Goal: Transaction & Acquisition: Purchase product/service

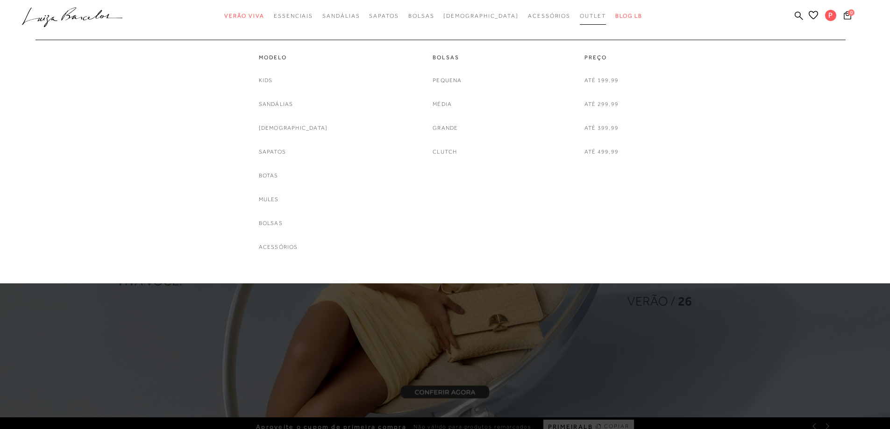
drag, startPoint x: 0, startPoint y: 0, endPoint x: 577, endPoint y: 18, distance: 577.0
click at [580, 18] on span "Outlet" at bounding box center [593, 16] width 26 height 7
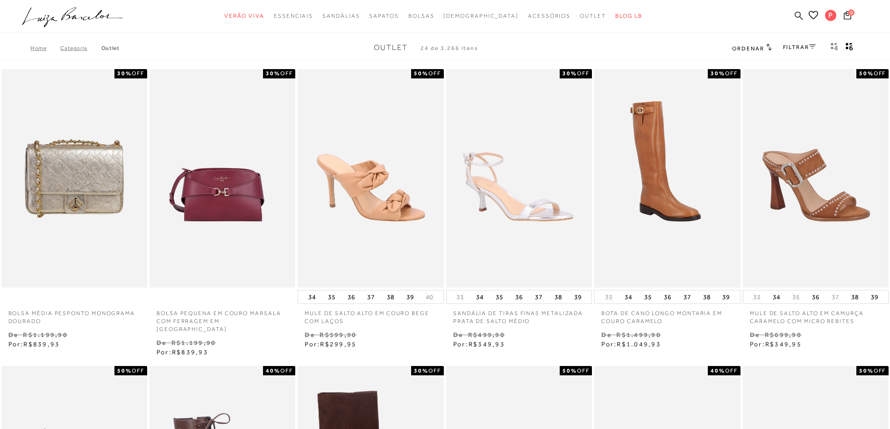
click at [798, 14] on icon at bounding box center [798, 15] width 8 height 9
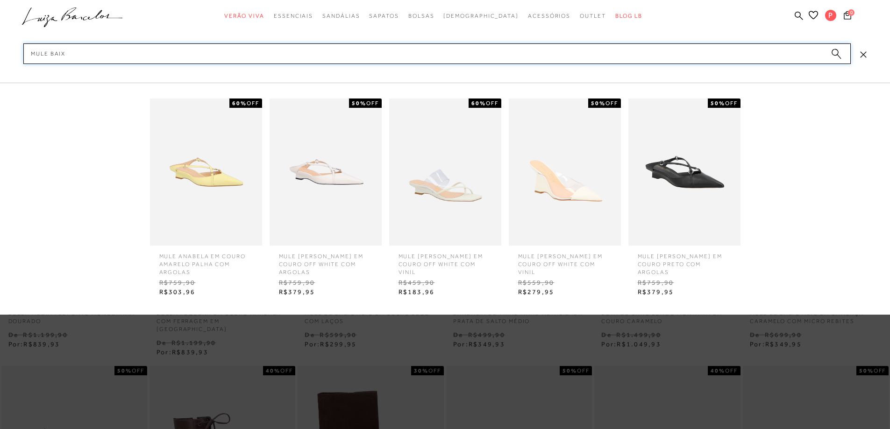
type input "mule baixo"
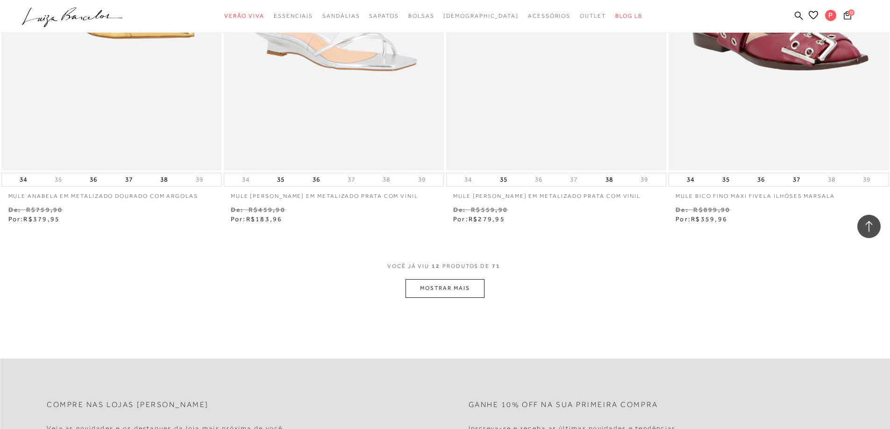
scroll to position [1074, 0]
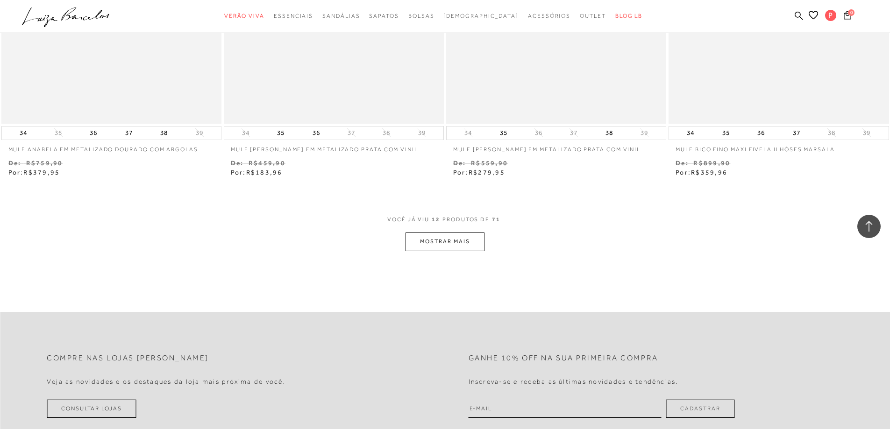
click at [453, 242] on button "MOSTRAR MAIS" at bounding box center [444, 242] width 78 height 18
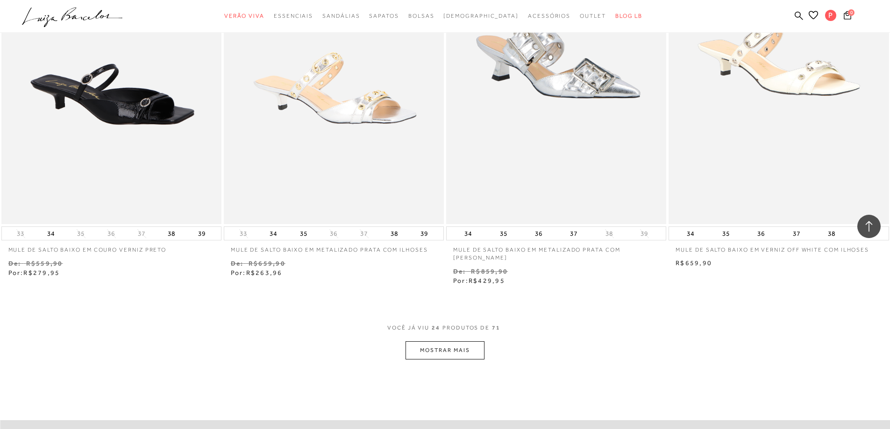
scroll to position [2241, 0]
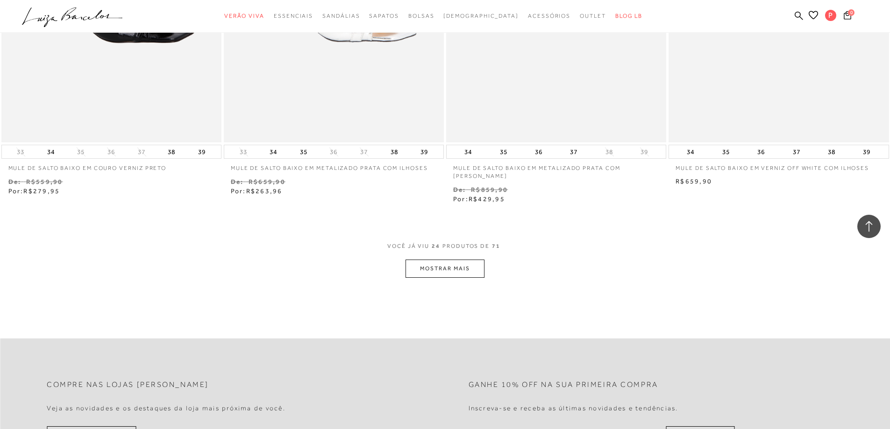
click at [435, 271] on button "MOSTRAR MAIS" at bounding box center [444, 269] width 78 height 18
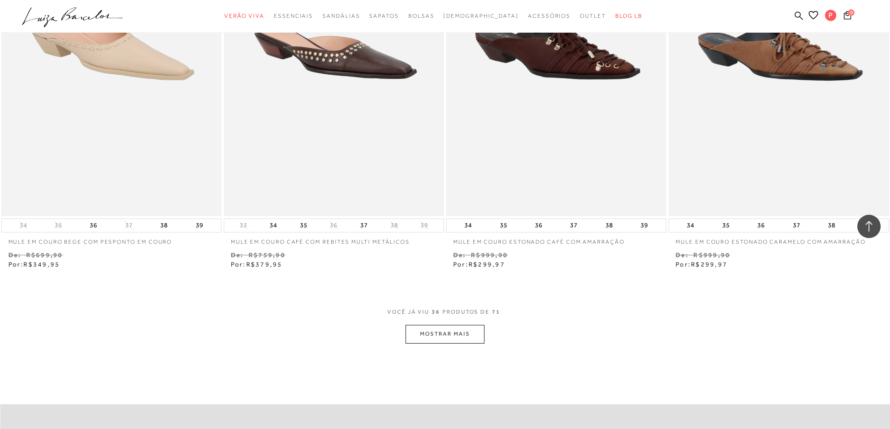
scroll to position [3502, 0]
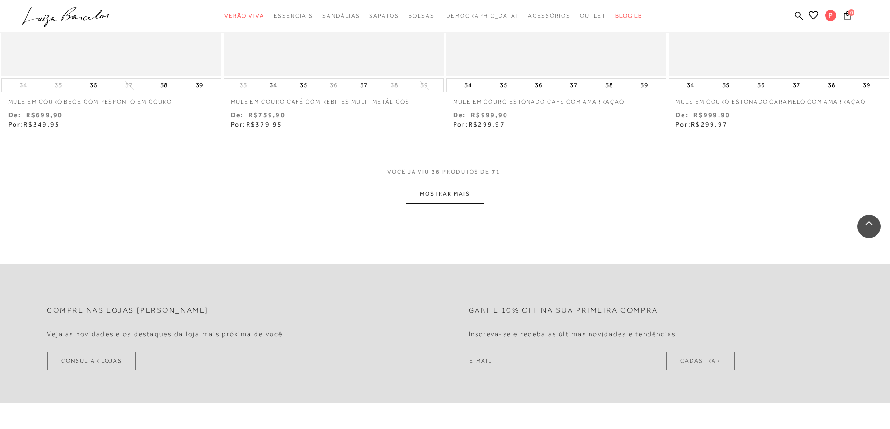
click at [452, 198] on button "MOSTRAR MAIS" at bounding box center [444, 194] width 78 height 18
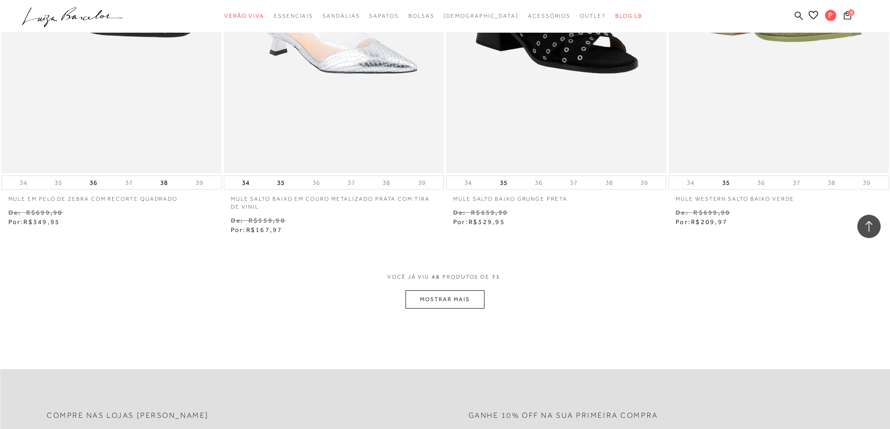
scroll to position [4716, 0]
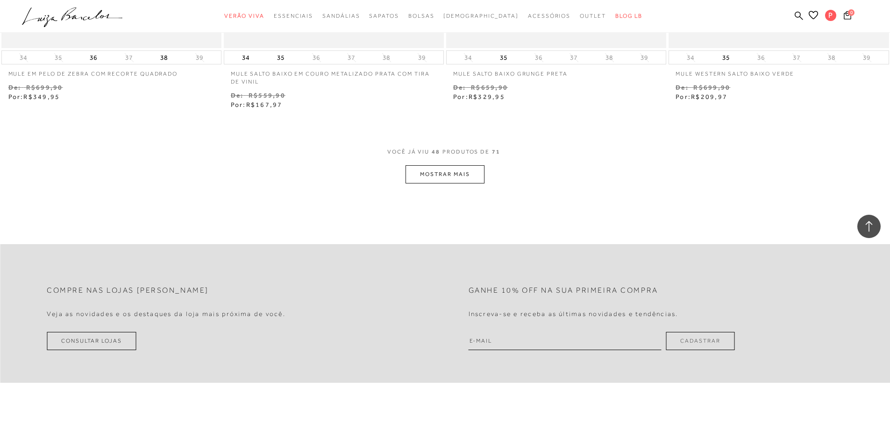
click at [469, 177] on button "MOSTRAR MAIS" at bounding box center [444, 174] width 78 height 18
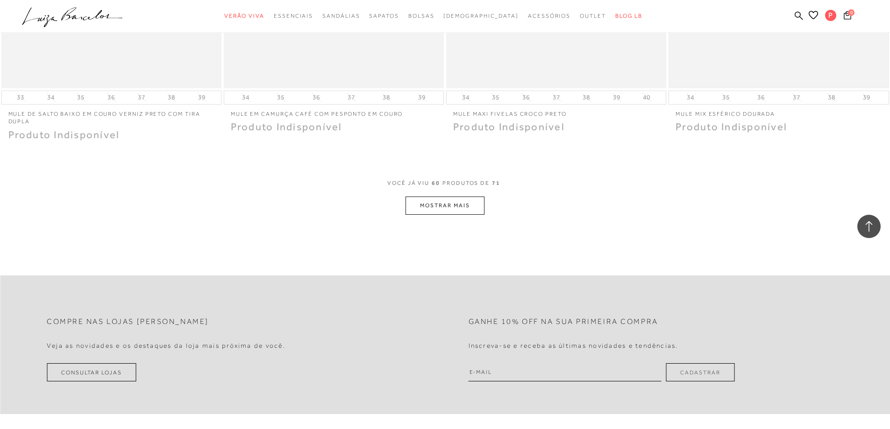
scroll to position [5884, 0]
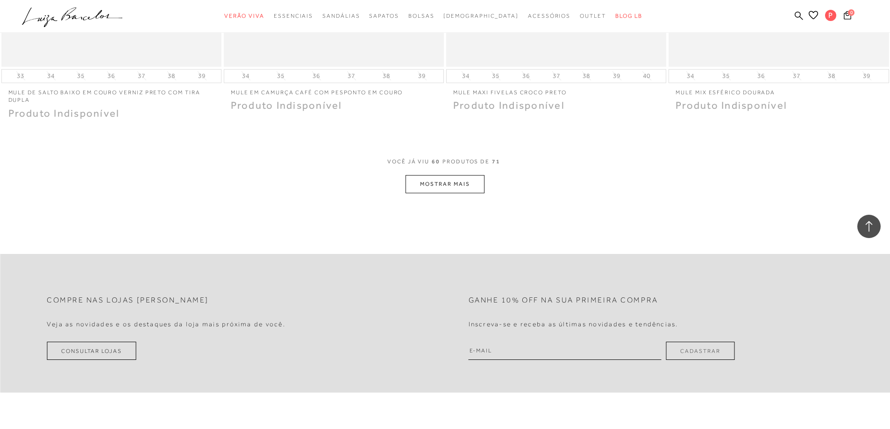
click at [460, 191] on button "MOSTRAR MAIS" at bounding box center [444, 184] width 78 height 18
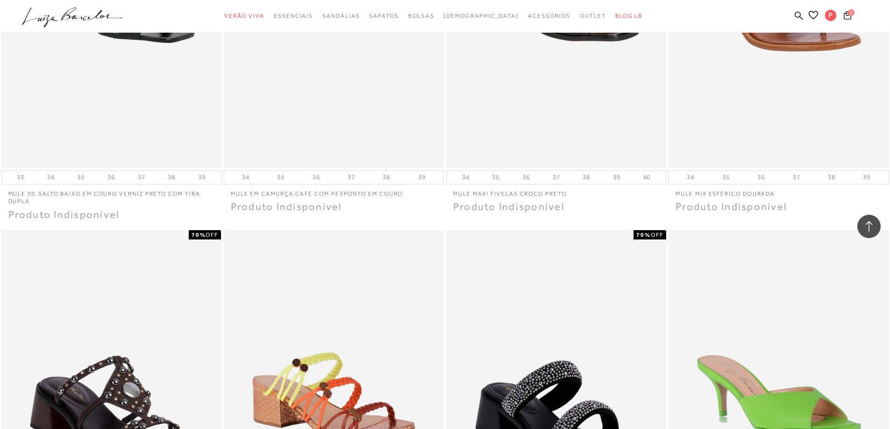
scroll to position [5768, 0]
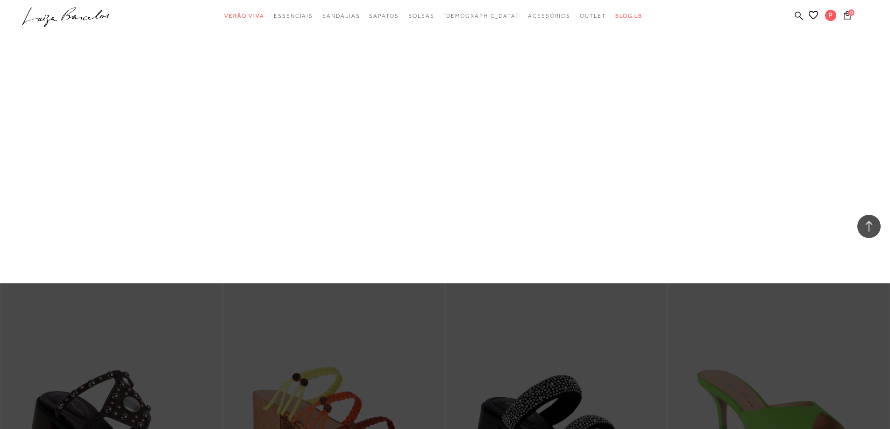
click at [0, 0] on link "Sandálias" at bounding box center [0, 0] width 0 height 0
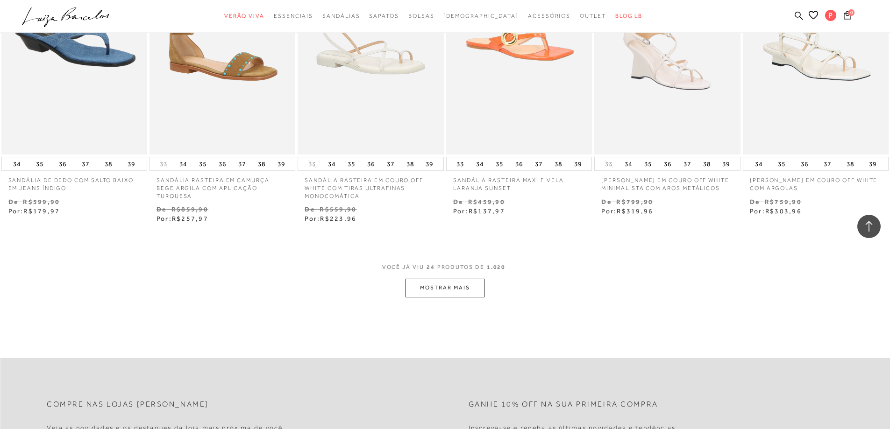
scroll to position [1027, 0]
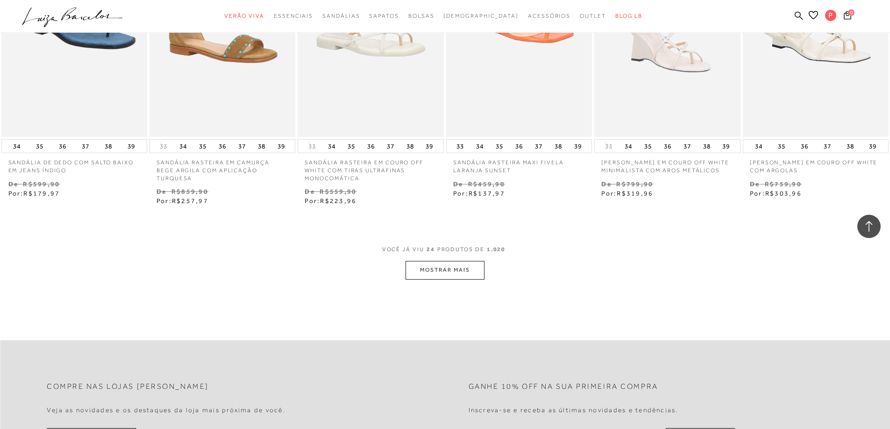
click at [445, 268] on button "MOSTRAR MAIS" at bounding box center [444, 270] width 78 height 18
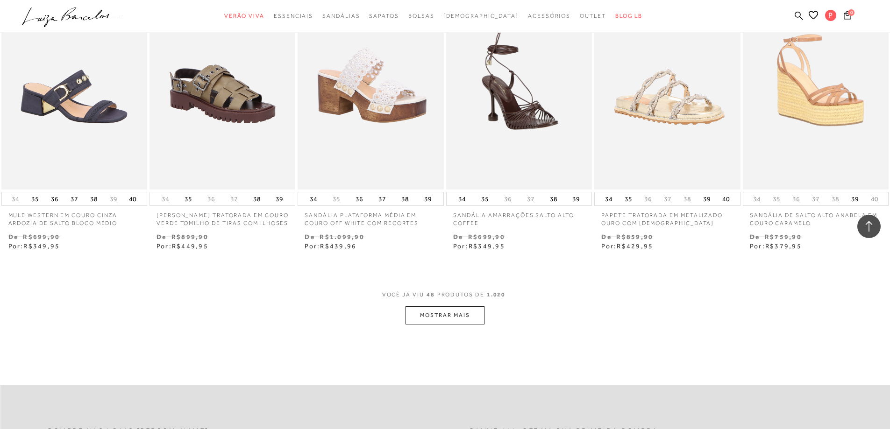
scroll to position [2195, 0]
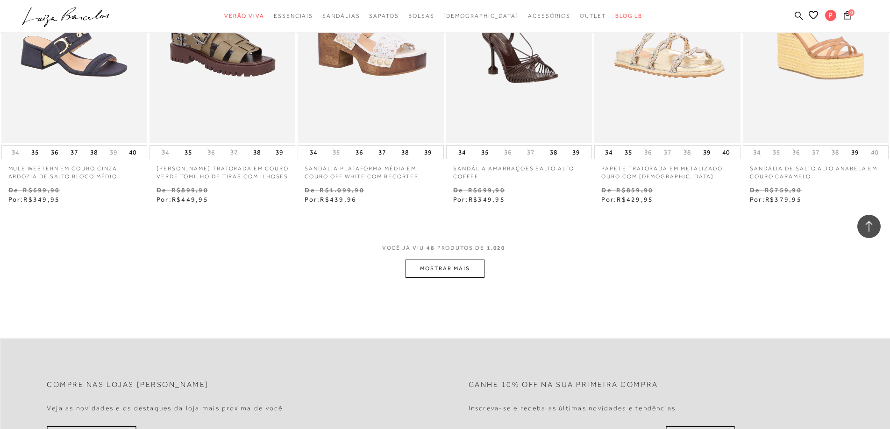
click at [457, 276] on button "MOSTRAR MAIS" at bounding box center [444, 269] width 78 height 18
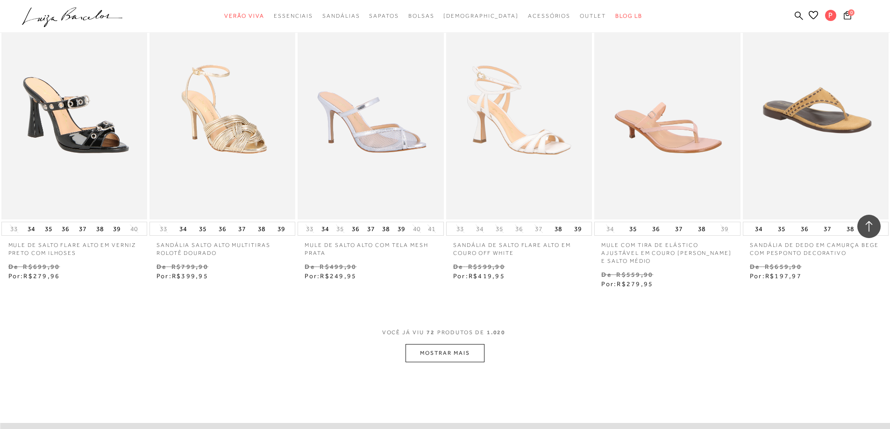
scroll to position [3409, 0]
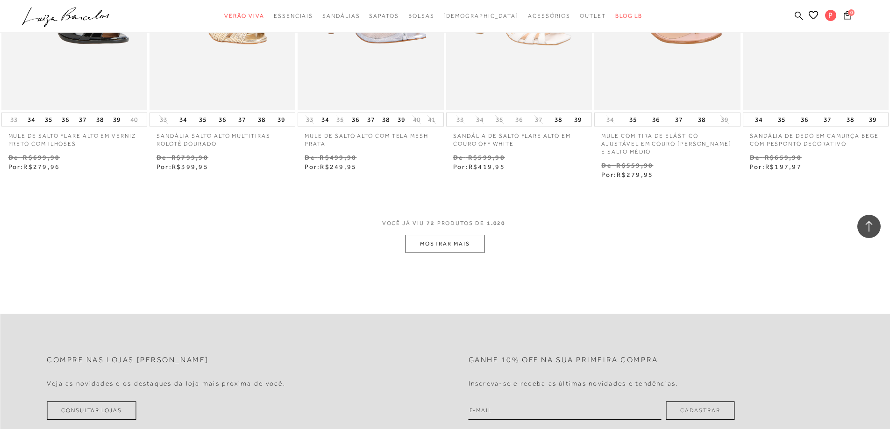
click at [459, 249] on button "MOSTRAR MAIS" at bounding box center [444, 244] width 78 height 18
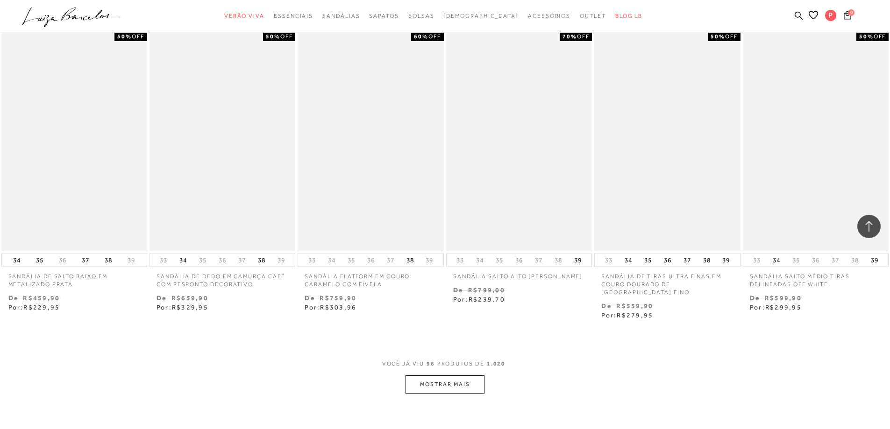
scroll to position [4530, 0]
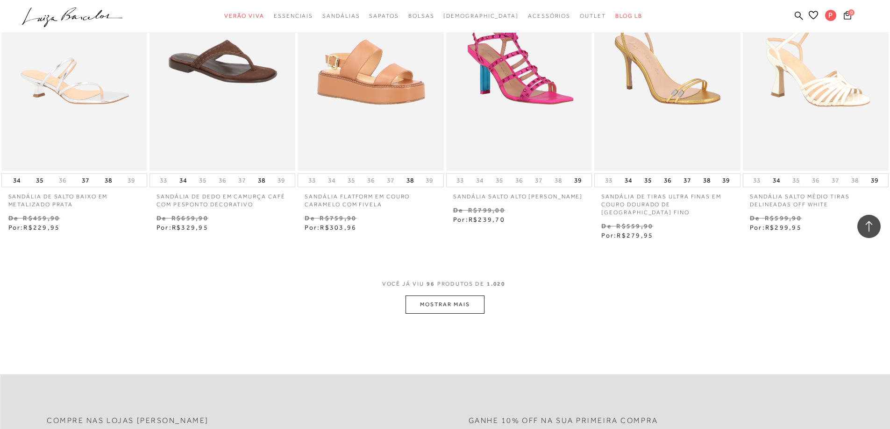
click at [460, 297] on button "MOSTRAR MAIS" at bounding box center [444, 305] width 78 height 18
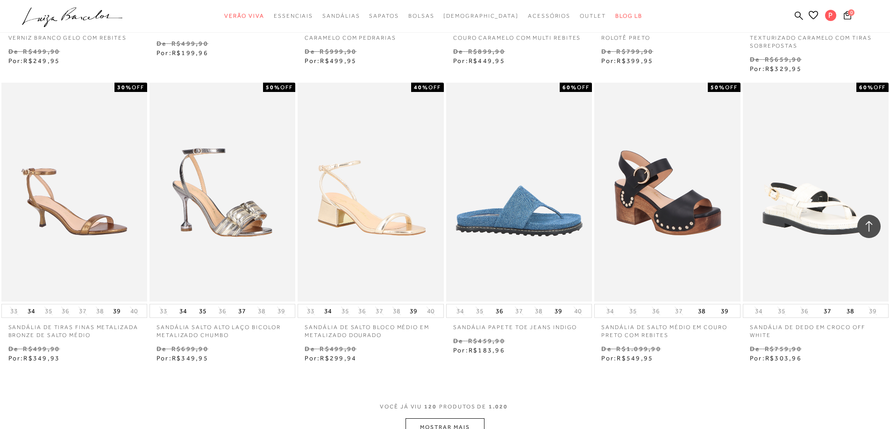
scroll to position [5697, 0]
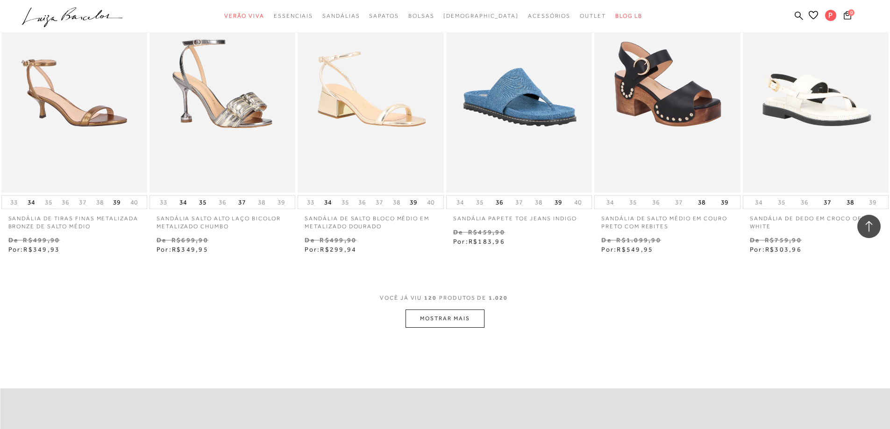
click at [462, 311] on button "MOSTRAR MAIS" at bounding box center [444, 319] width 78 height 18
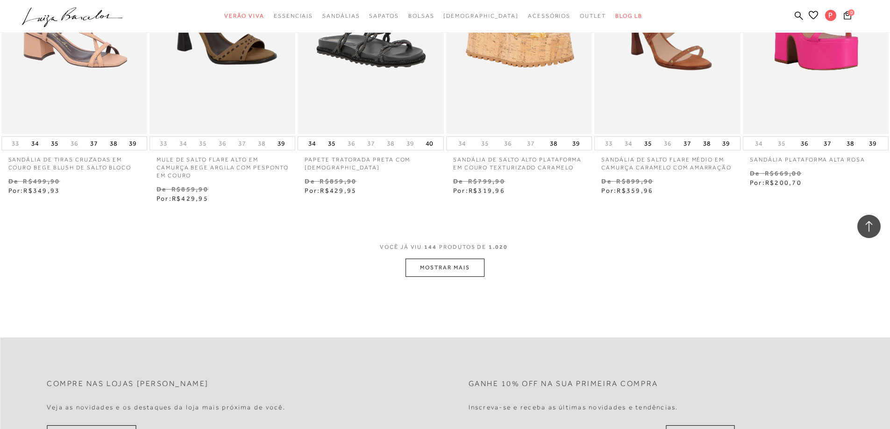
scroll to position [6958, 0]
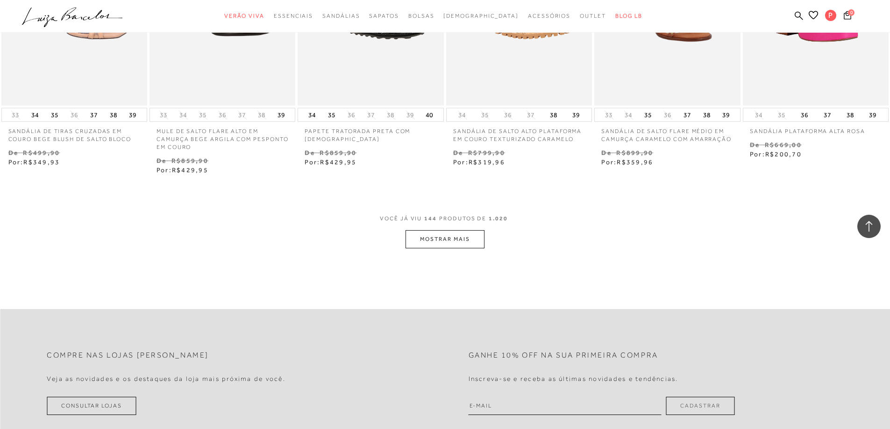
click at [473, 234] on button "MOSTRAR MAIS" at bounding box center [444, 239] width 78 height 18
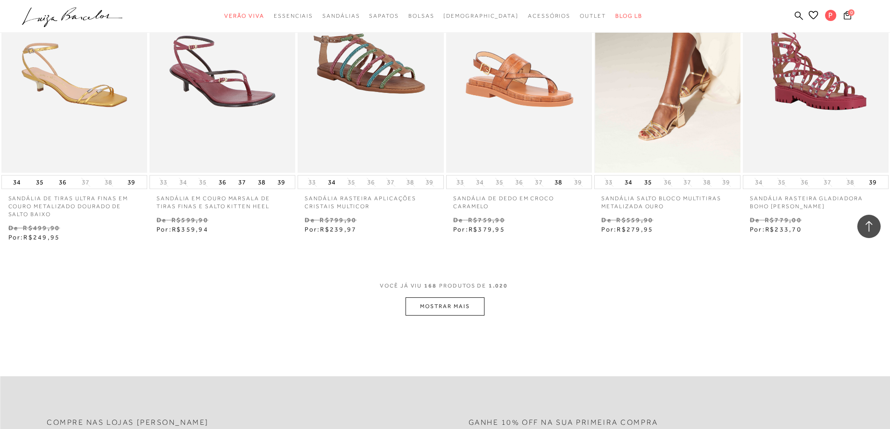
scroll to position [8079, 0]
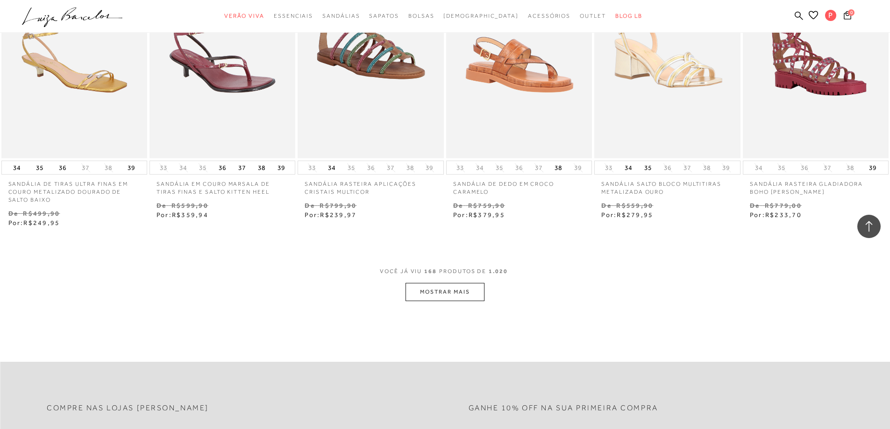
click at [454, 286] on button "MOSTRAR MAIS" at bounding box center [444, 292] width 78 height 18
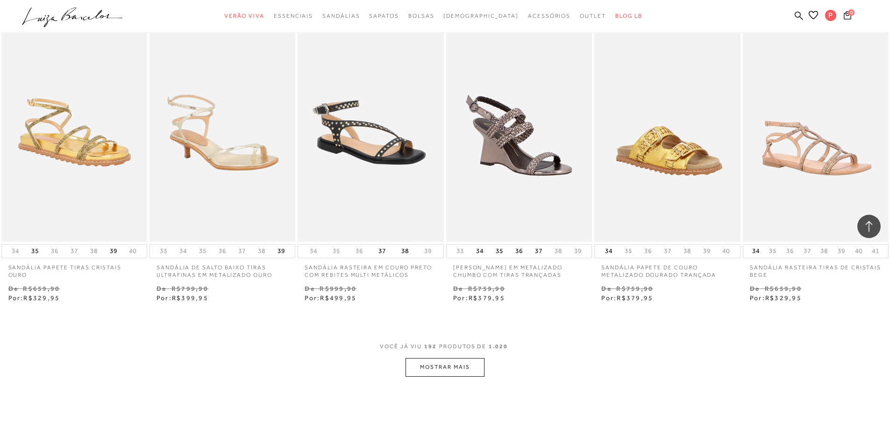
scroll to position [9293, 0]
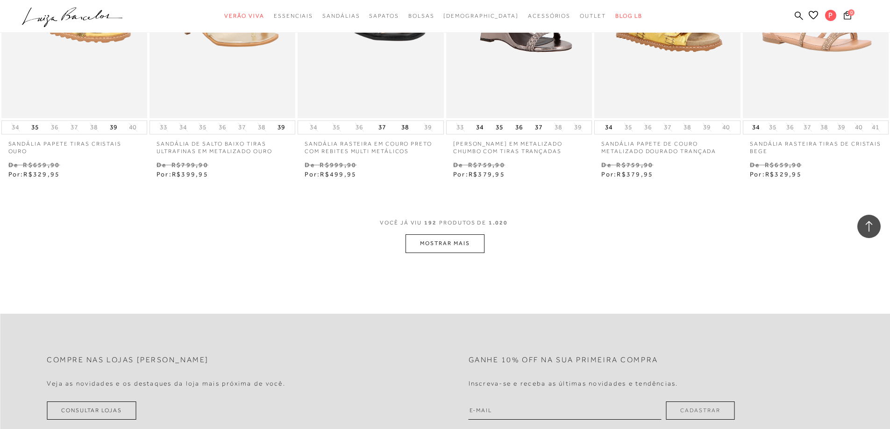
click at [456, 234] on button "MOSTRAR MAIS" at bounding box center [444, 243] width 78 height 18
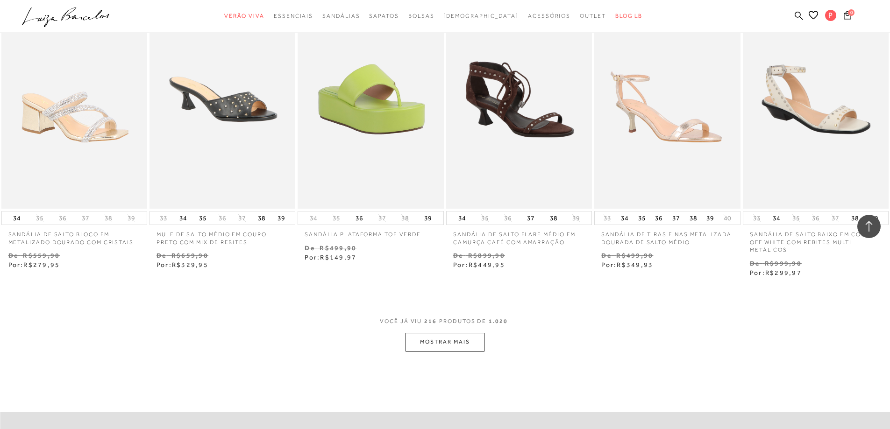
scroll to position [10460, 0]
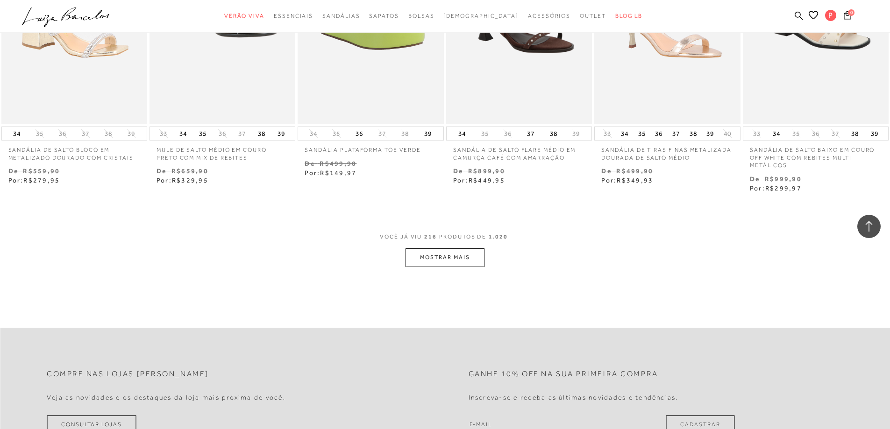
click at [442, 248] on button "MOSTRAR MAIS" at bounding box center [444, 257] width 78 height 18
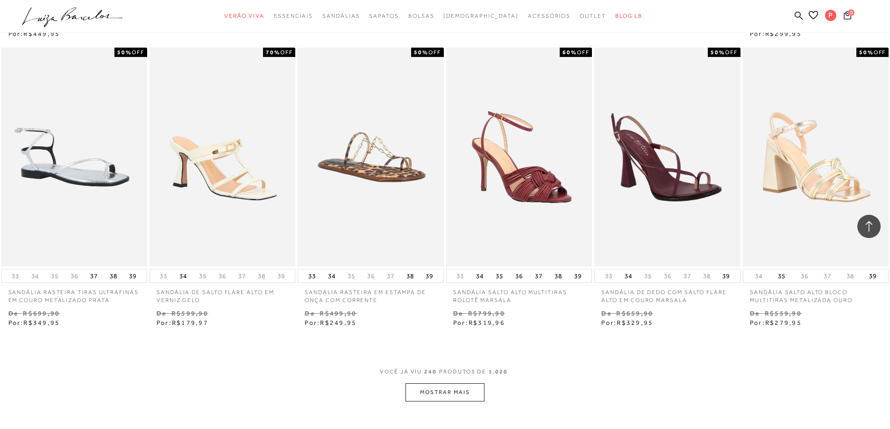
scroll to position [11628, 0]
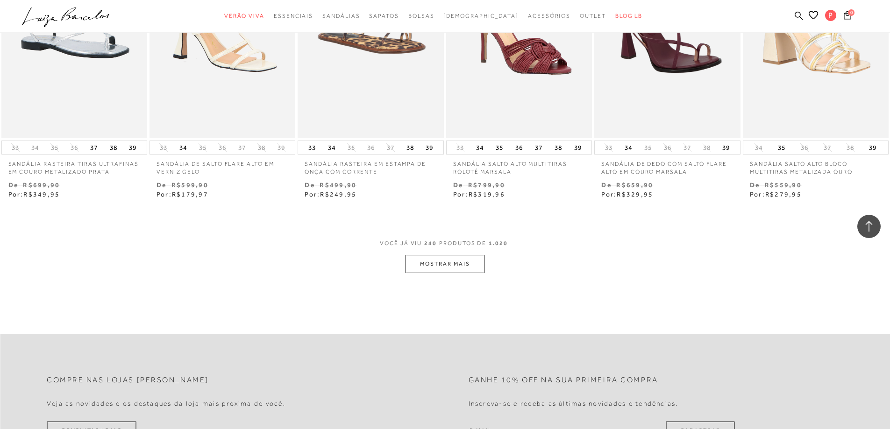
click at [441, 255] on button "MOSTRAR MAIS" at bounding box center [444, 264] width 78 height 18
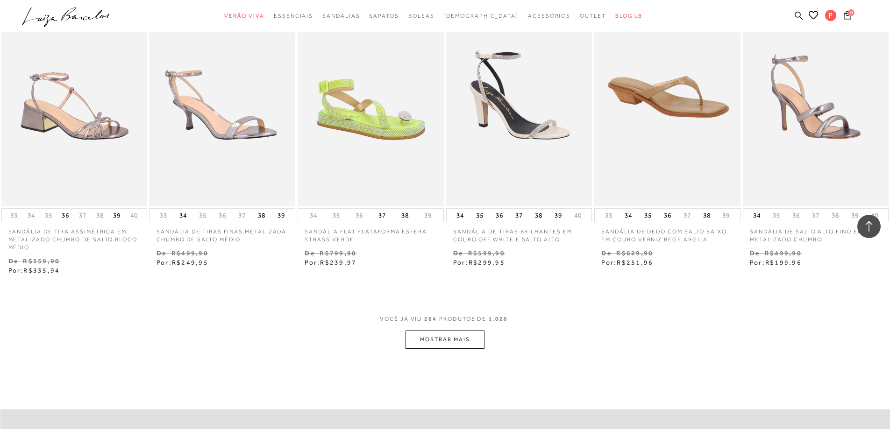
scroll to position [12748, 0]
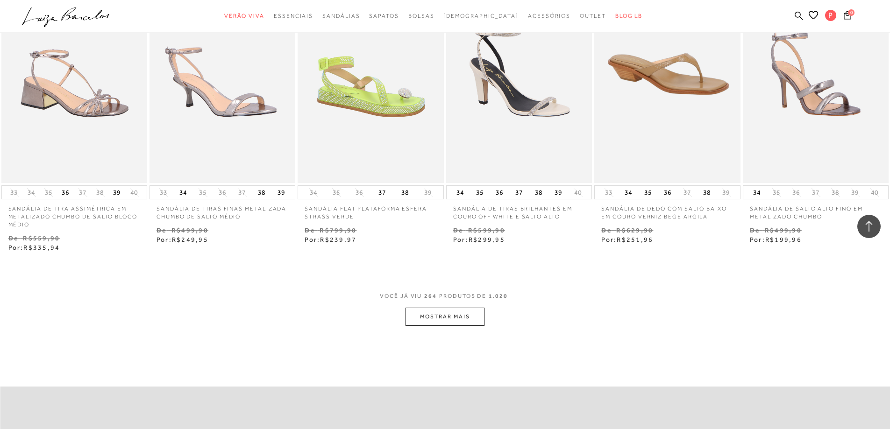
click at [472, 308] on button "MOSTRAR MAIS" at bounding box center [444, 317] width 78 height 18
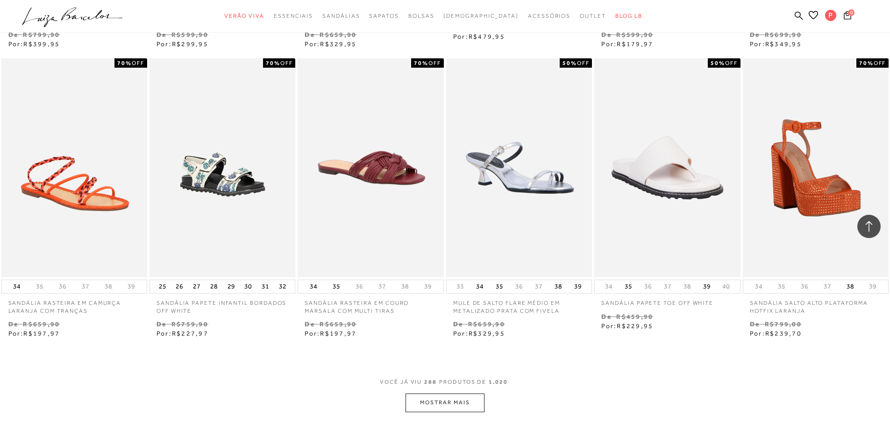
scroll to position [13823, 0]
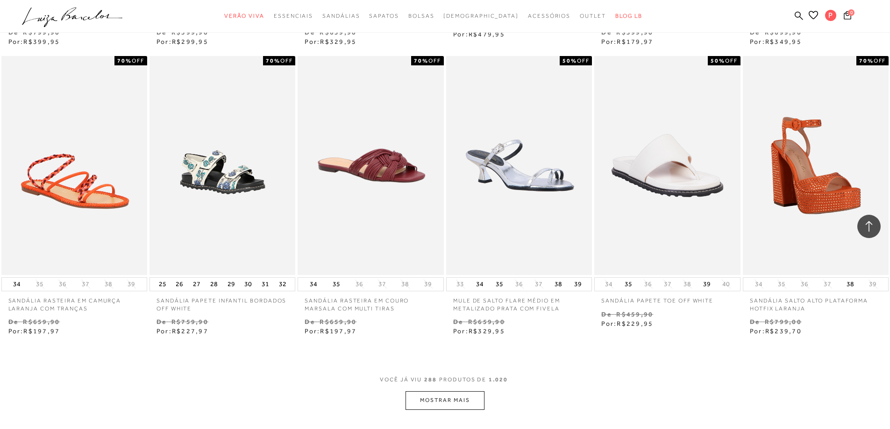
click at [455, 391] on button "MOSTRAR MAIS" at bounding box center [444, 400] width 78 height 18
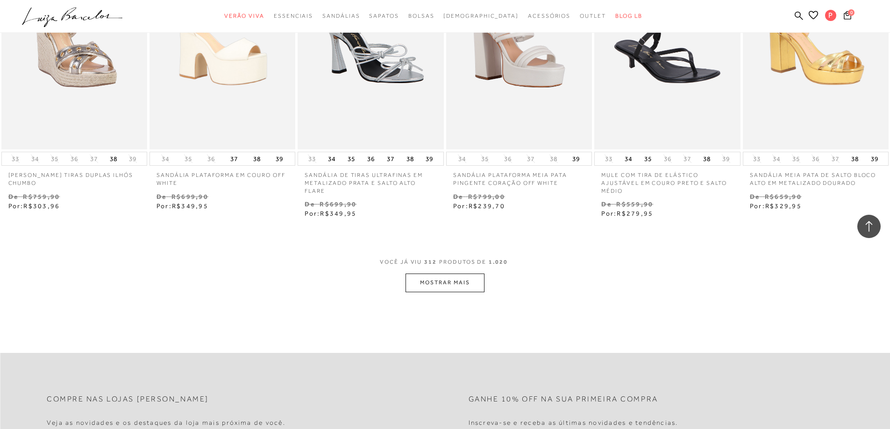
scroll to position [15130, 0]
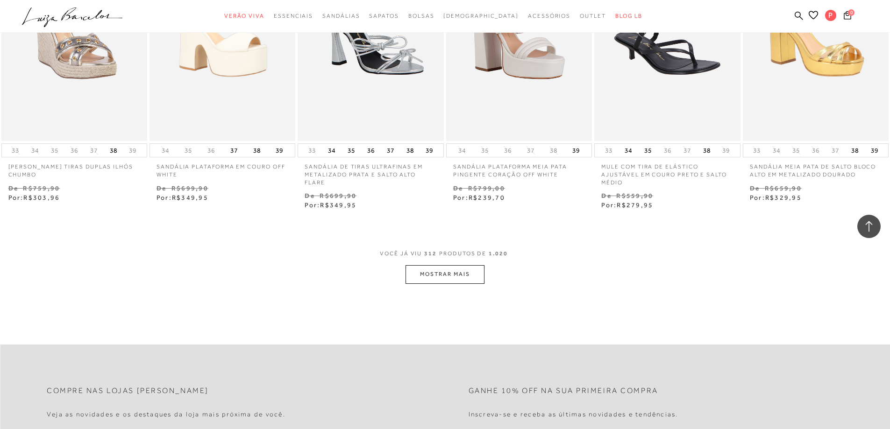
click at [465, 265] on button "MOSTRAR MAIS" at bounding box center [444, 274] width 78 height 18
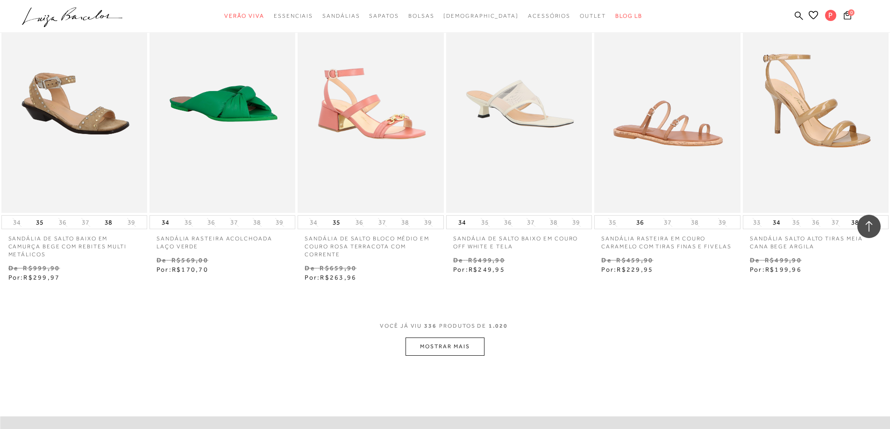
scroll to position [16251, 0]
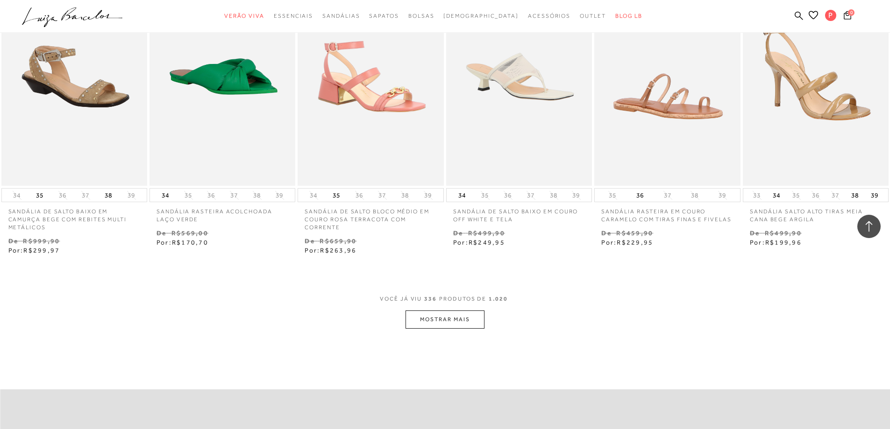
click at [463, 311] on button "MOSTRAR MAIS" at bounding box center [444, 320] width 78 height 18
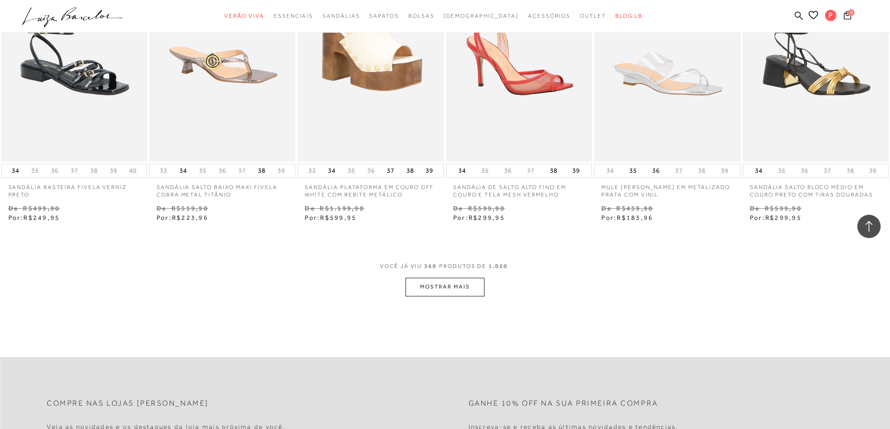
scroll to position [17465, 0]
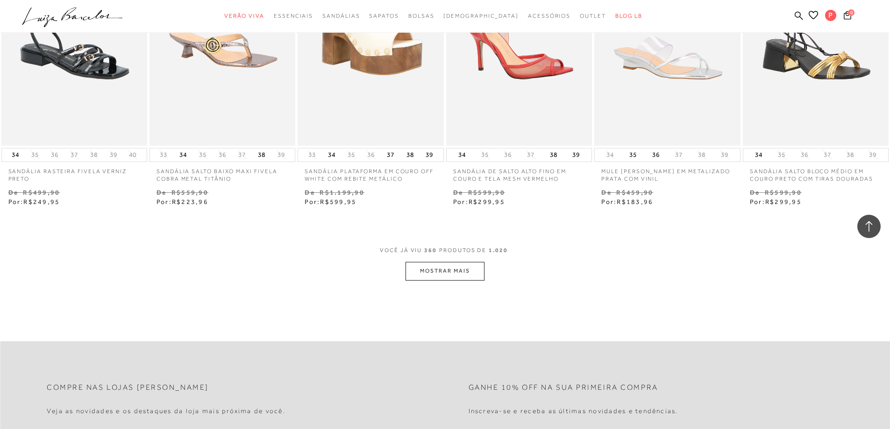
click at [445, 262] on button "MOSTRAR MAIS" at bounding box center [444, 271] width 78 height 18
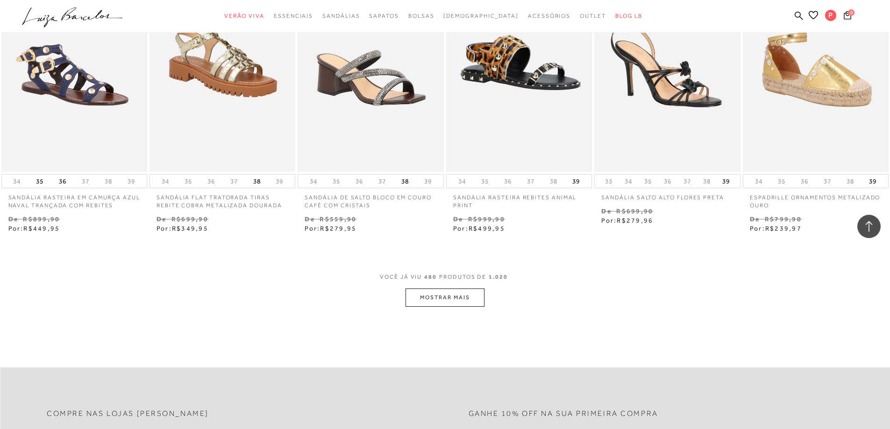
scroll to position [23330, 0]
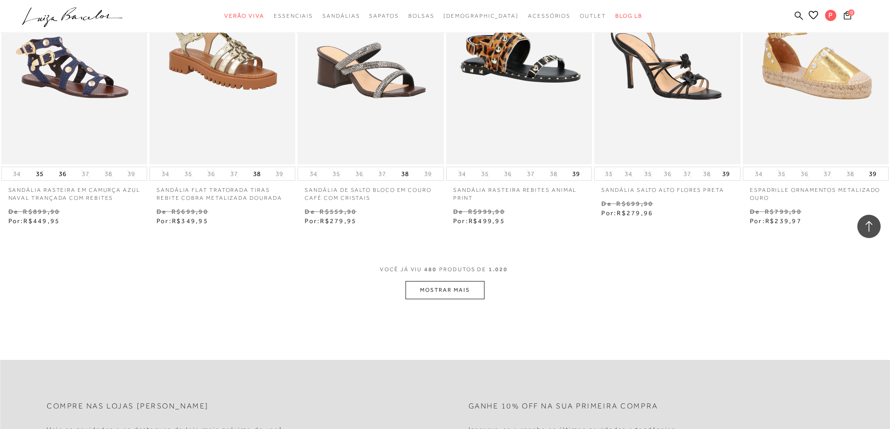
click at [461, 289] on button "MOSTRAR MAIS" at bounding box center [444, 290] width 78 height 18
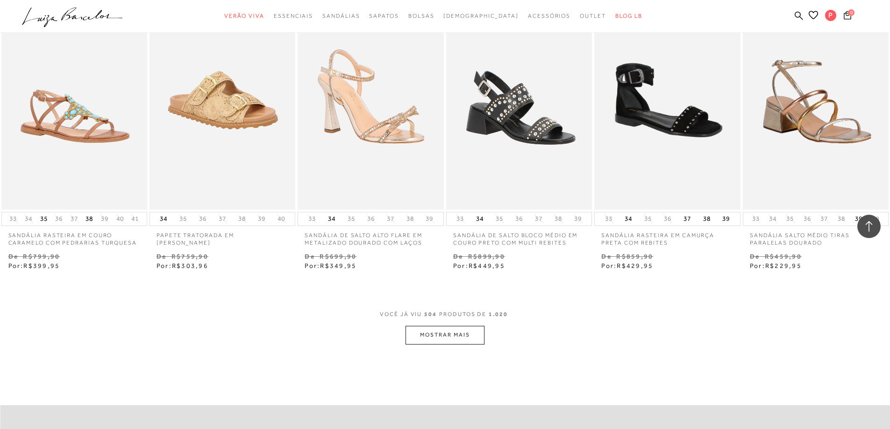
scroll to position [24497, 0]
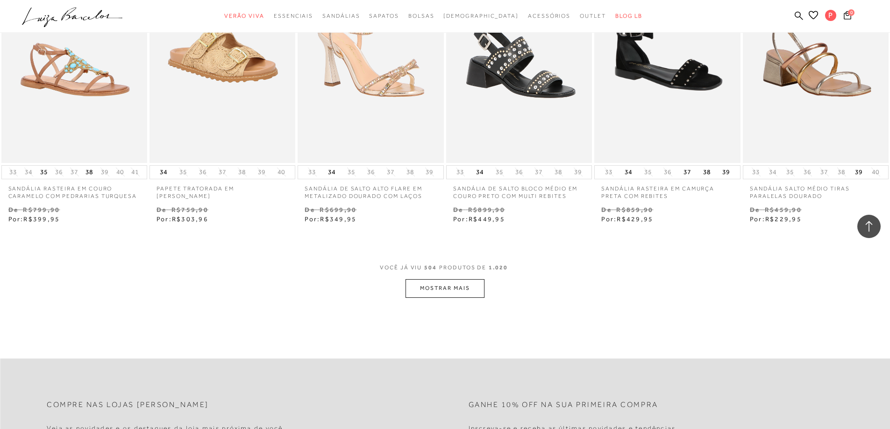
click at [447, 280] on button "MOSTRAR MAIS" at bounding box center [444, 288] width 78 height 18
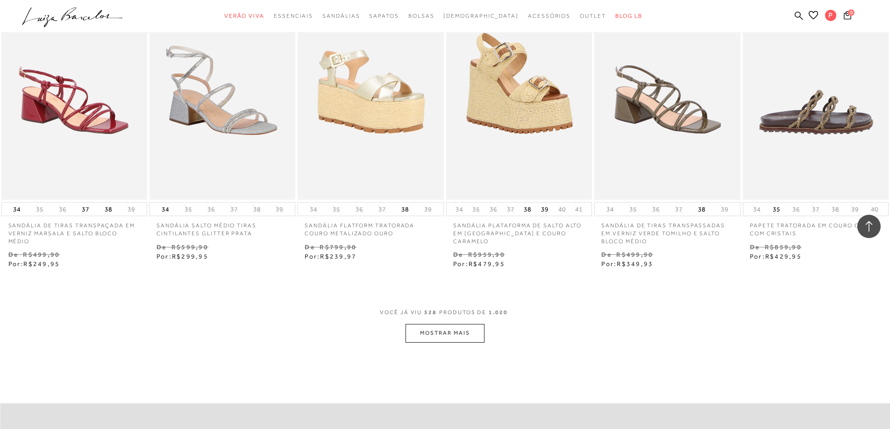
scroll to position [25665, 0]
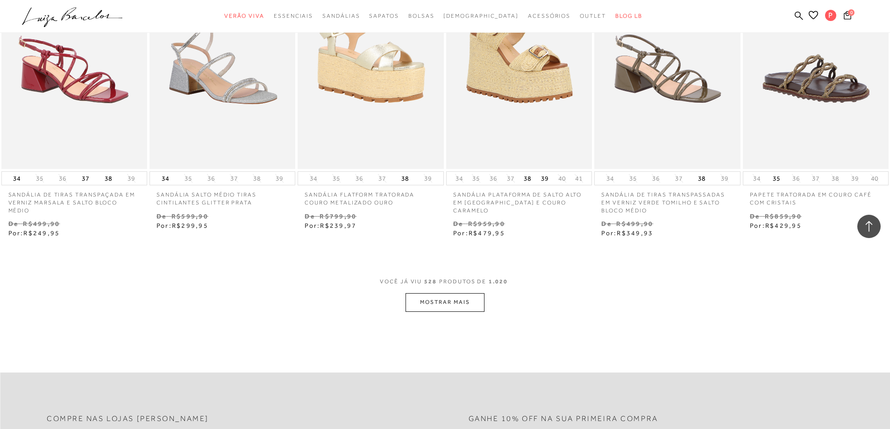
click at [463, 293] on button "MOSTRAR MAIS" at bounding box center [444, 302] width 78 height 18
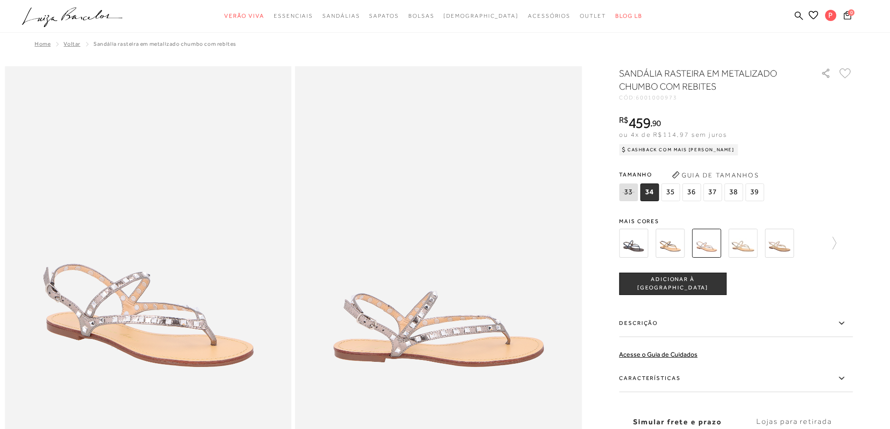
click at [678, 240] on img at bounding box center [669, 243] width 29 height 29
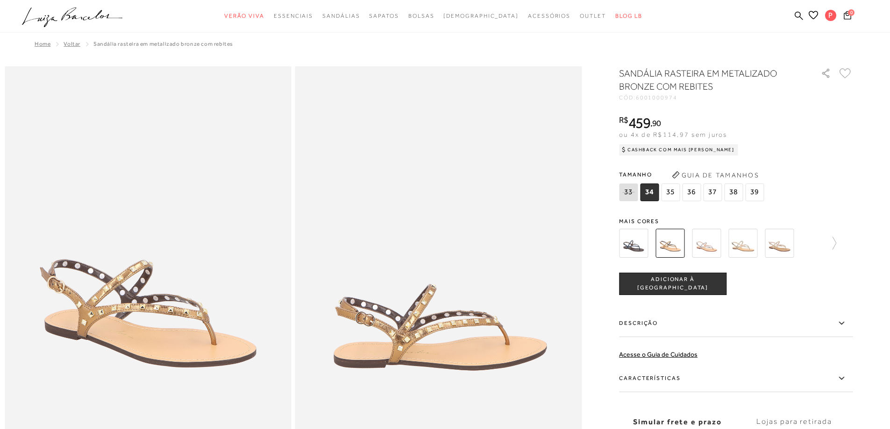
click at [772, 241] on img at bounding box center [778, 243] width 29 height 29
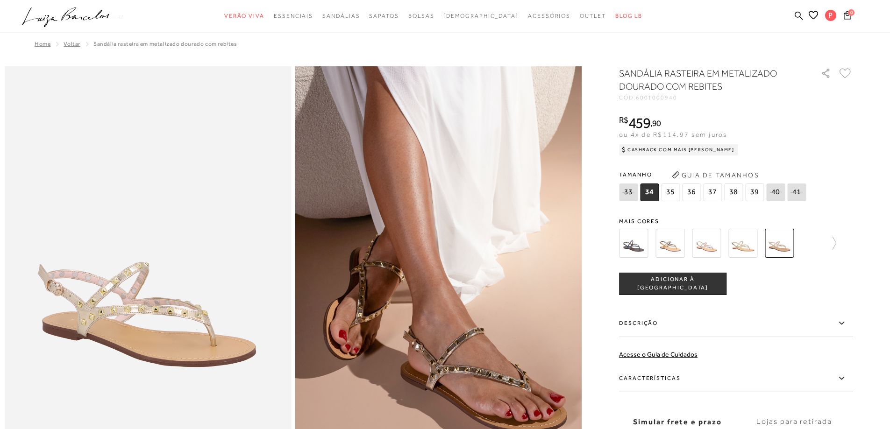
click at [707, 246] on img at bounding box center [706, 243] width 29 height 29
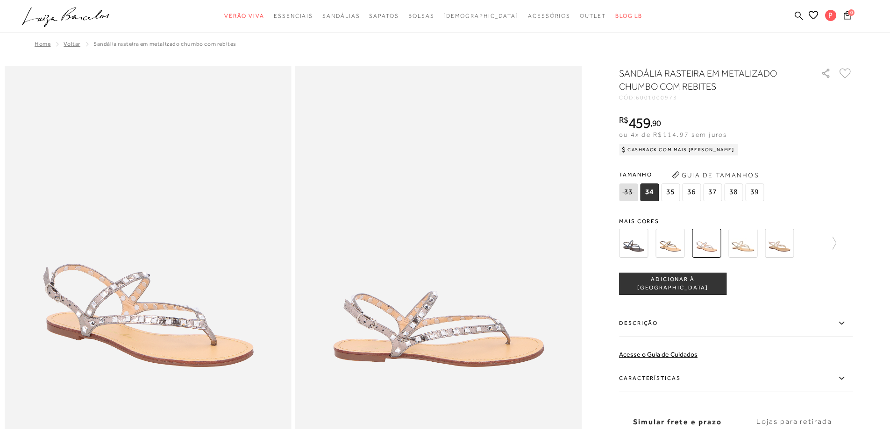
click at [739, 250] on img at bounding box center [742, 243] width 29 height 29
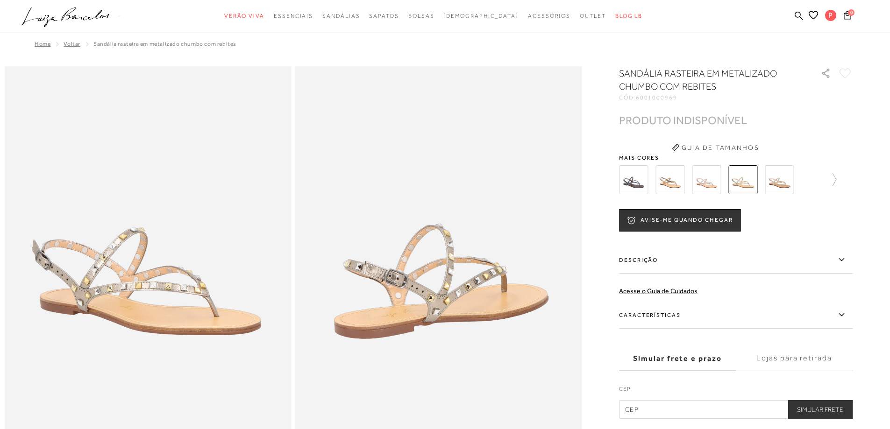
click at [789, 187] on img at bounding box center [778, 179] width 29 height 29
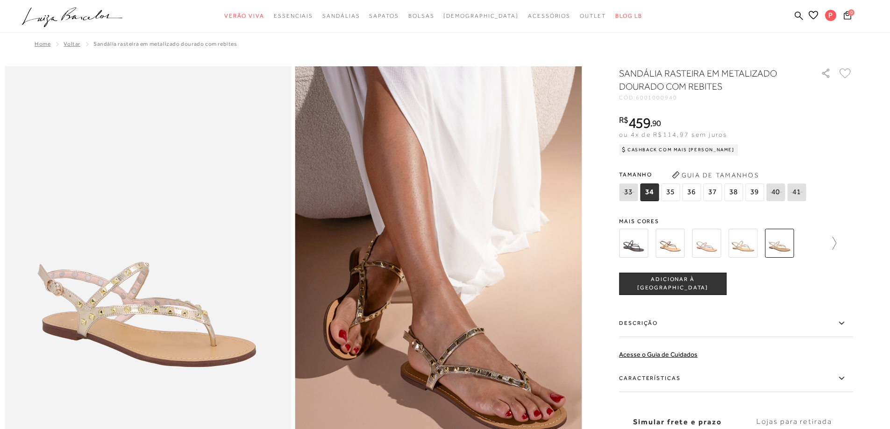
click at [836, 241] on icon at bounding box center [829, 243] width 13 height 13
click at [649, 238] on img at bounding box center [649, 243] width 29 height 29
